Goal: Information Seeking & Learning: Learn about a topic

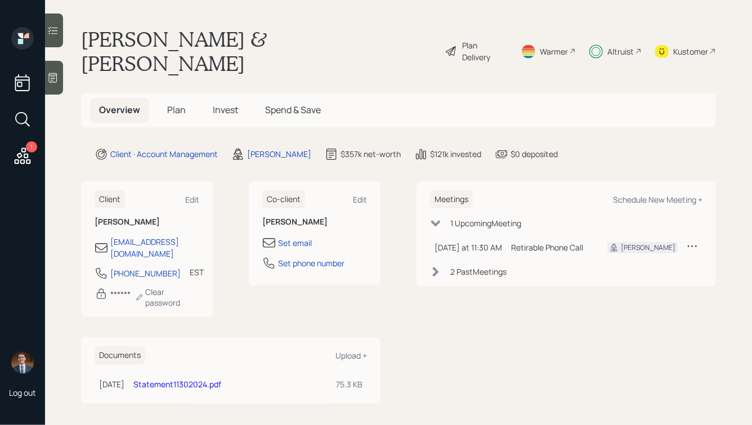
click at [238, 98] on h5 "Invest" at bounding box center [225, 110] width 43 height 24
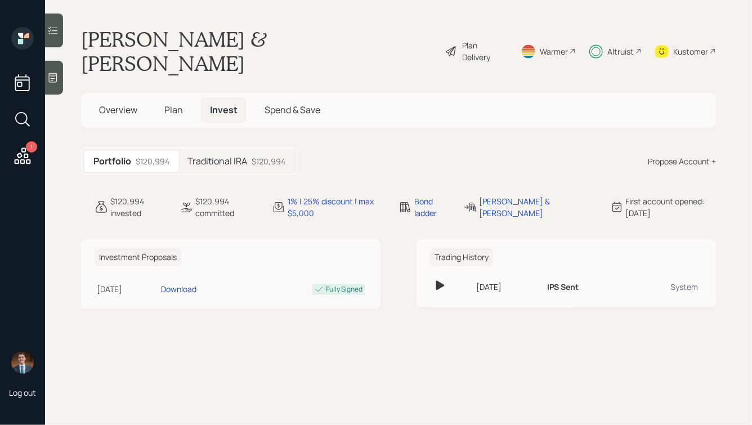
click at [222, 151] on div "Traditional IRA $120,994" at bounding box center [236, 161] width 116 height 21
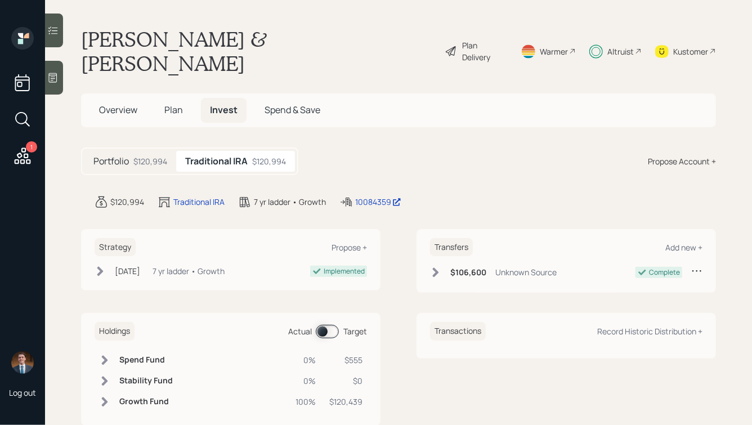
click at [175, 104] on span "Plan" at bounding box center [173, 110] width 19 height 12
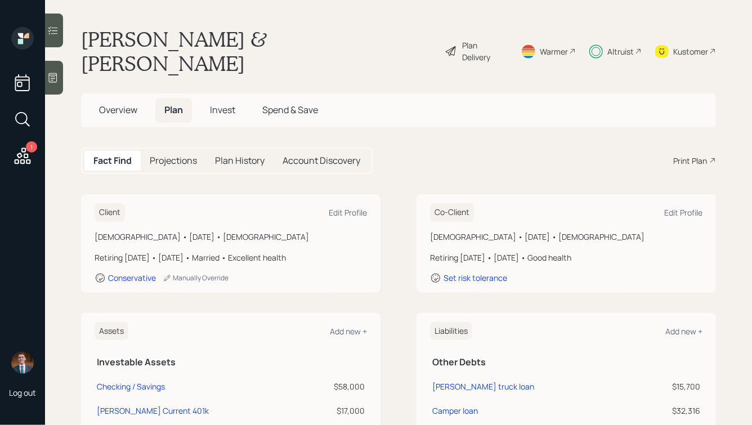
click at [170, 155] on h5 "Projections" at bounding box center [173, 160] width 47 height 11
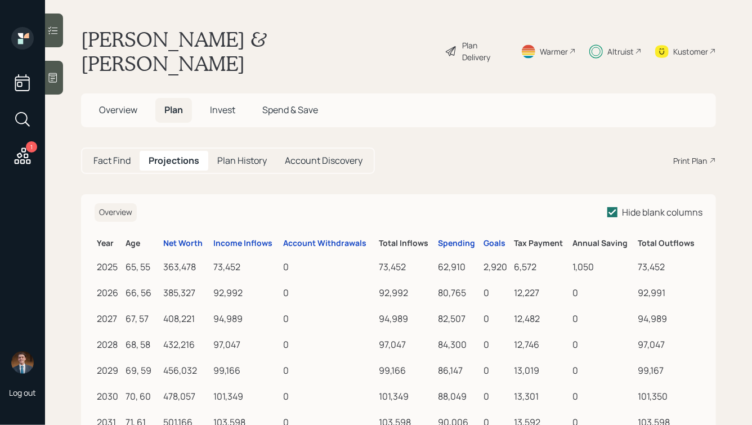
click at [116, 151] on div "Fact Find" at bounding box center [111, 161] width 55 height 20
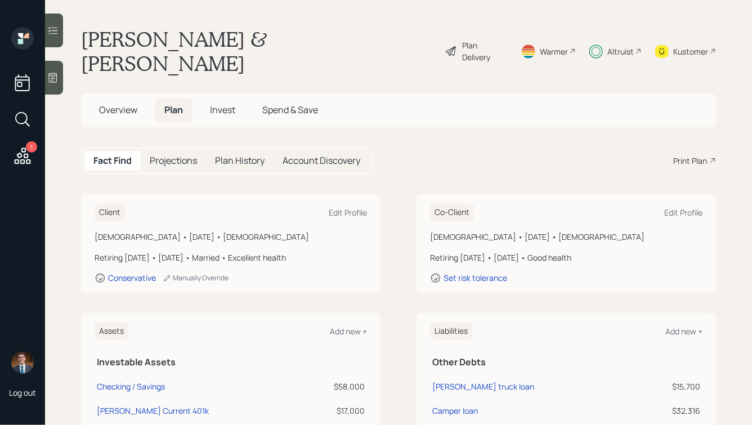
click at [173, 155] on h5 "Projections" at bounding box center [173, 160] width 47 height 11
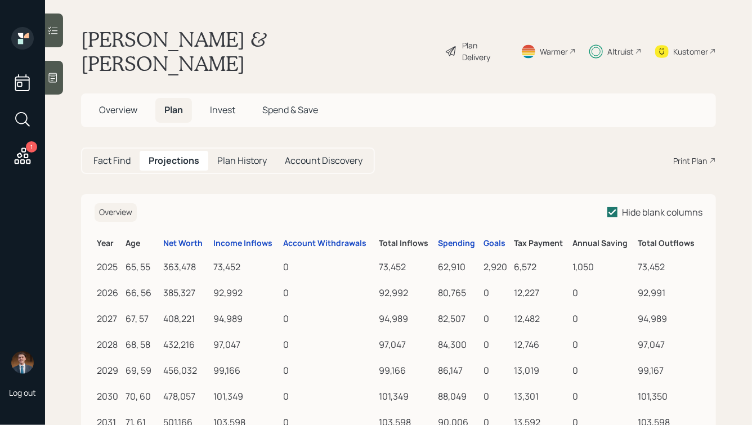
click at [223, 104] on span "Invest" at bounding box center [222, 110] width 25 height 12
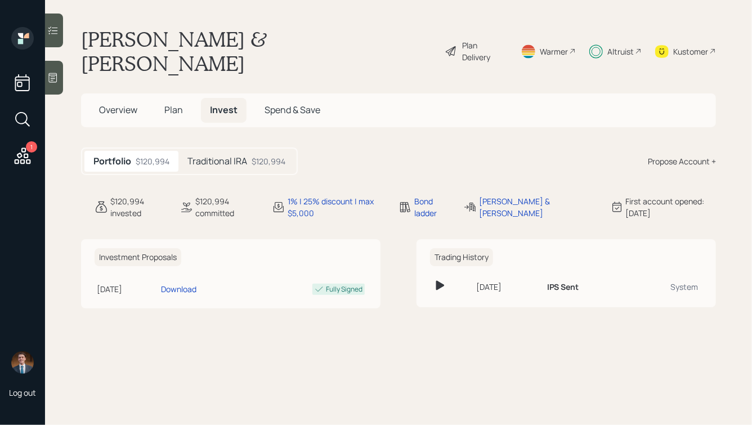
click at [236, 156] on h5 "Traditional IRA" at bounding box center [217, 161] width 60 height 11
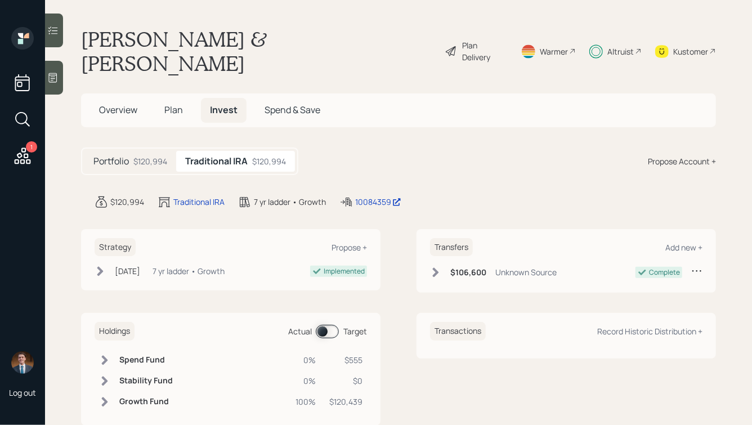
click at [474, 41] on div "Plan Delivery" at bounding box center [485, 51] width 44 height 24
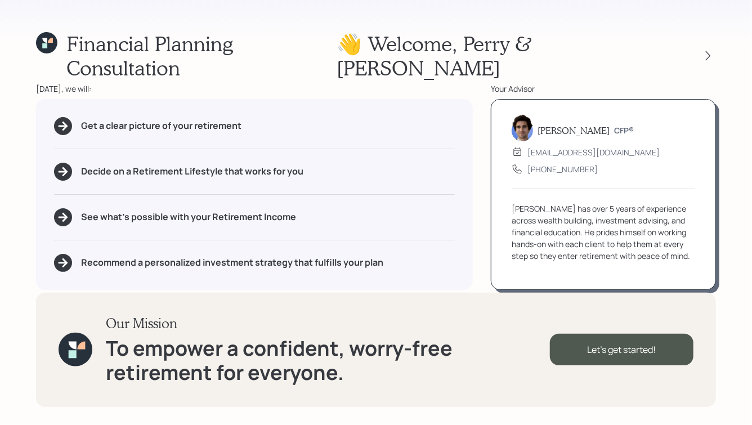
click at [46, 43] on icon at bounding box center [44, 45] width 5 height 5
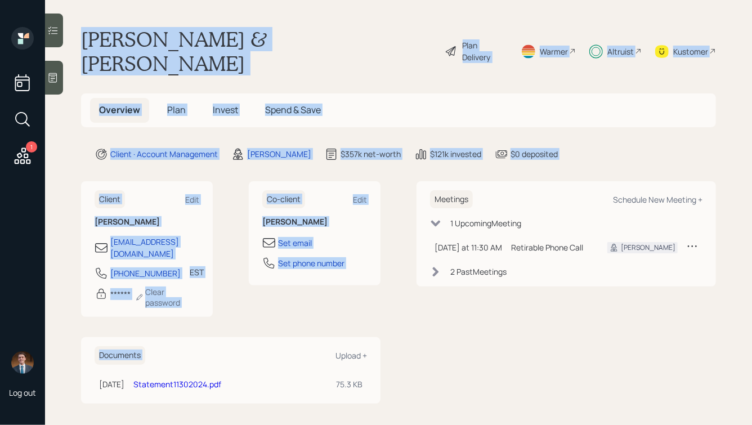
drag, startPoint x: 76, startPoint y: 33, endPoint x: 387, endPoint y: 294, distance: 405.9
click at [387, 294] on main "[PERSON_NAME] & [PERSON_NAME] Plan Delivery Warmer Altruist Kustomer Overview P…" at bounding box center [398, 212] width 707 height 425
click at [387, 294] on div "Client Edit [PERSON_NAME] [EMAIL_ADDRESS][DOMAIN_NAME] [PHONE_NUMBER] EST Curre…" at bounding box center [398, 292] width 635 height 222
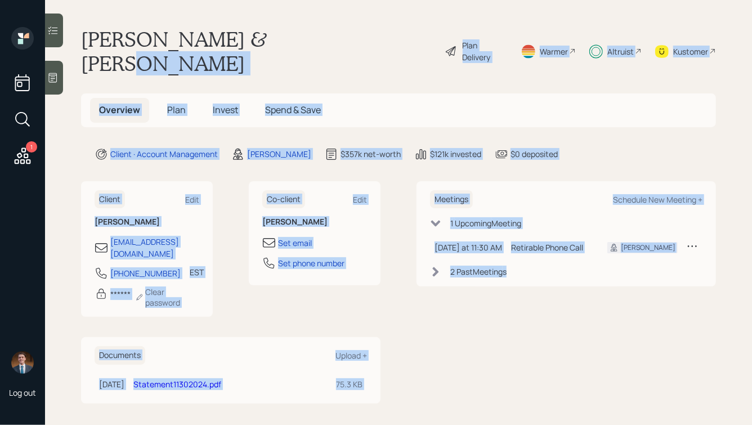
drag, startPoint x: 606, startPoint y: 275, endPoint x: 282, endPoint y: 30, distance: 405.4
click at [282, 30] on main "[PERSON_NAME] & [PERSON_NAME] Plan Delivery Warmer Altruist Kustomer Overview P…" at bounding box center [398, 212] width 707 height 425
click at [282, 30] on div "[PERSON_NAME] & [PERSON_NAME] Plan Delivery Warmer Altruist Kustomer" at bounding box center [398, 51] width 635 height 48
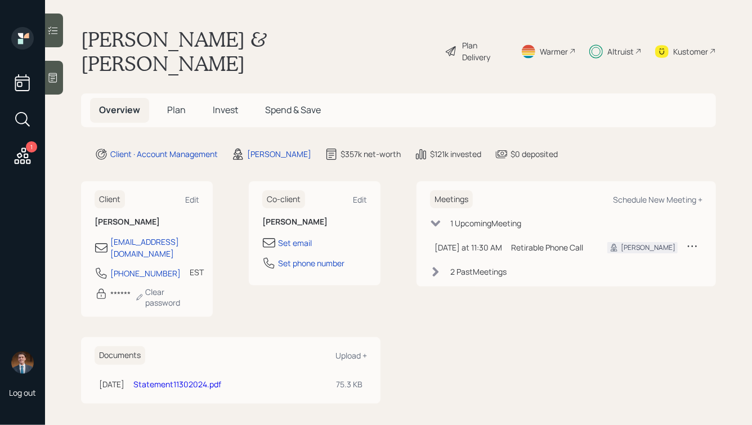
click at [616, 46] on div "Altruist" at bounding box center [620, 52] width 26 height 12
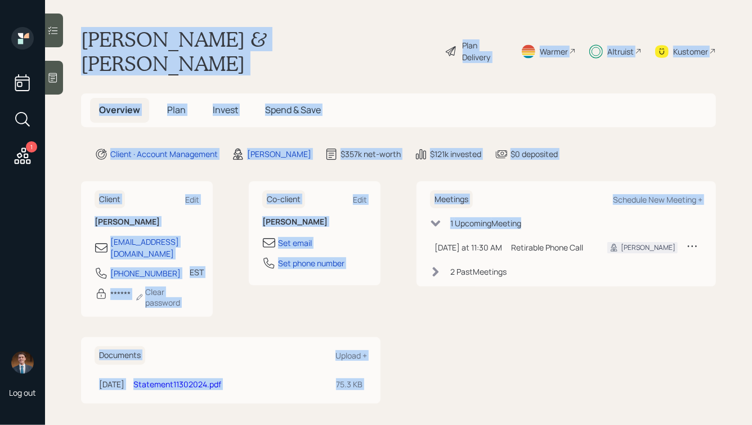
drag, startPoint x: 77, startPoint y: 26, endPoint x: 432, endPoint y: 323, distance: 462.7
click at [432, 323] on main "[PERSON_NAME] & [PERSON_NAME] Plan Delivery Warmer Altruist Kustomer Overview P…" at bounding box center [398, 212] width 707 height 425
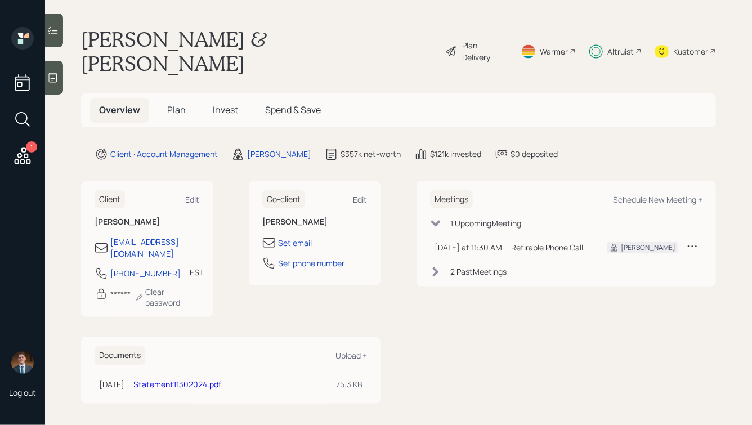
click at [432, 323] on div "Meetings Schedule New Meeting + 1 Upcoming Meeting [DATE] at 11:30 AM [DATE] 11…" at bounding box center [565, 292] width 299 height 222
click at [18, 158] on icon at bounding box center [22, 156] width 20 height 20
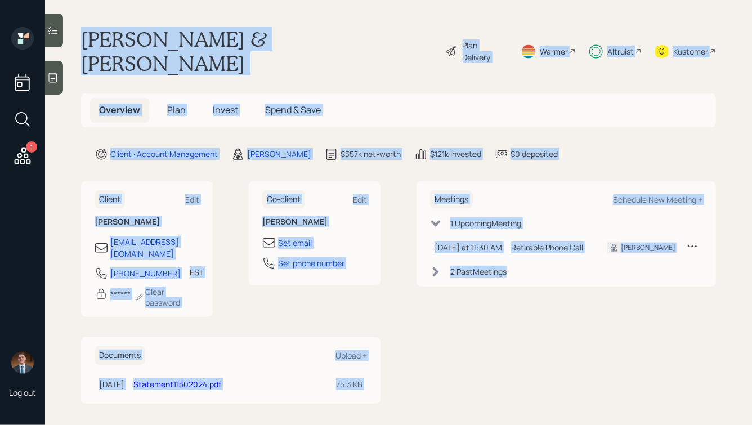
drag, startPoint x: 80, startPoint y: 34, endPoint x: 485, endPoint y: 331, distance: 501.5
click at [485, 331] on main "[PERSON_NAME] & [PERSON_NAME] Plan Delivery Warmer Altruist Kustomer Overview P…" at bounding box center [398, 212] width 707 height 425
click at [485, 331] on div "Meetings Schedule New Meeting + 1 Upcoming Meeting [DATE] at 11:30 AM [DATE] 11…" at bounding box center [565, 292] width 299 height 222
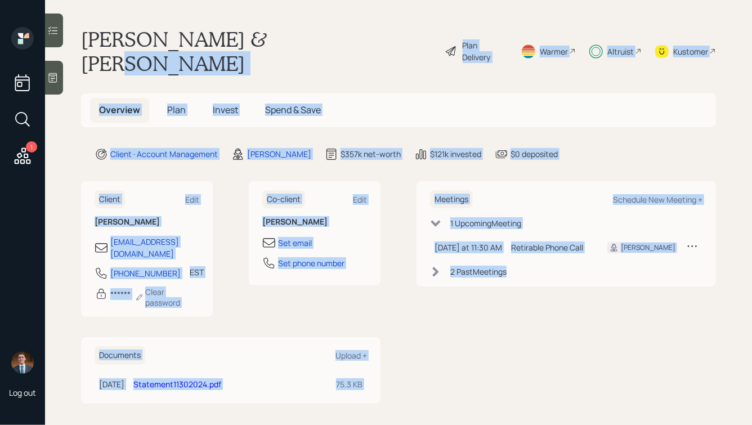
drag, startPoint x: 556, startPoint y: 284, endPoint x: 269, endPoint y: 37, distance: 379.1
click at [269, 37] on main "[PERSON_NAME] & [PERSON_NAME] Plan Delivery Warmer Altruist Kustomer Overview P…" at bounding box center [398, 212] width 707 height 425
click at [269, 37] on h1 "[PERSON_NAME] & [PERSON_NAME]" at bounding box center [258, 51] width 355 height 48
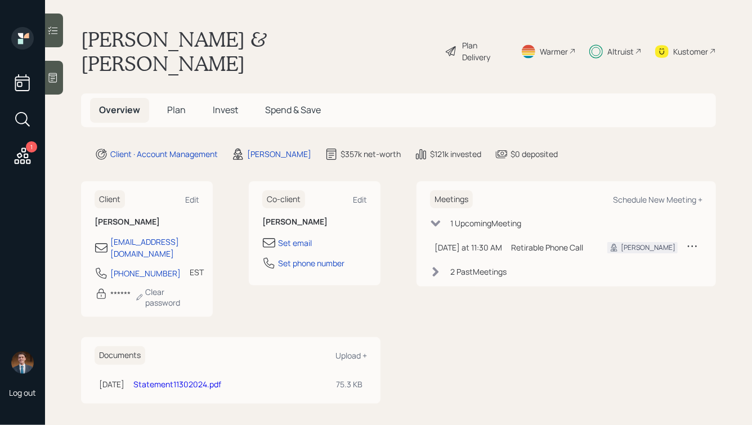
click at [227, 104] on span "Invest" at bounding box center [225, 110] width 25 height 12
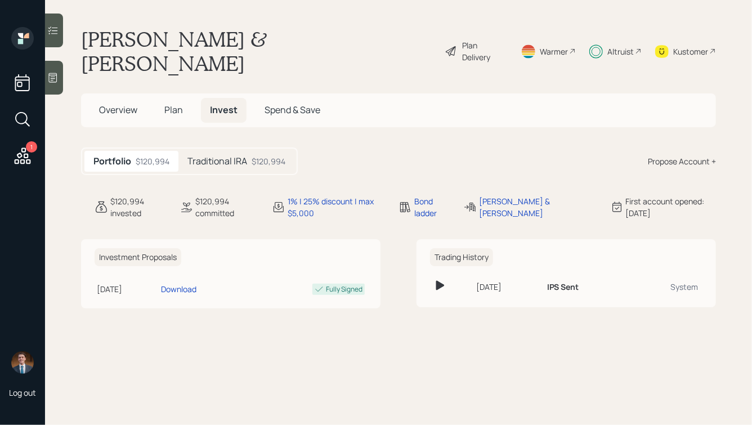
click at [167, 104] on span "Plan" at bounding box center [173, 110] width 19 height 12
